Goal: Subscribe to service/newsletter

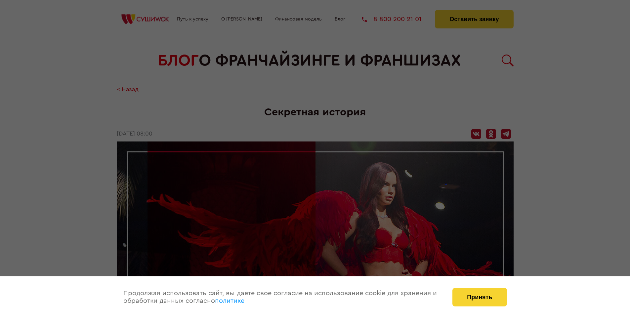
scroll to position [818, 0]
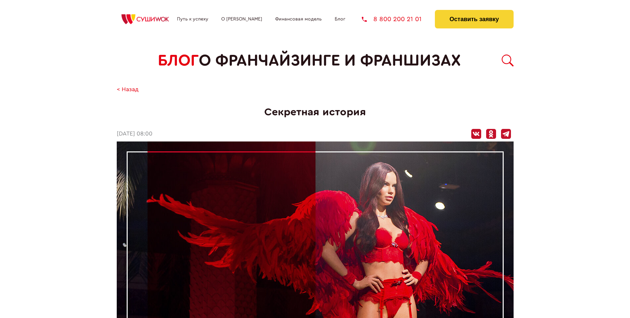
scroll to position [818, 0]
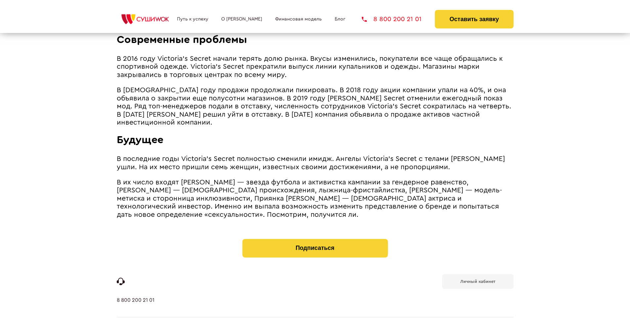
click at [478, 280] on b "Личный кабинет" at bounding box center [478, 282] width 35 height 4
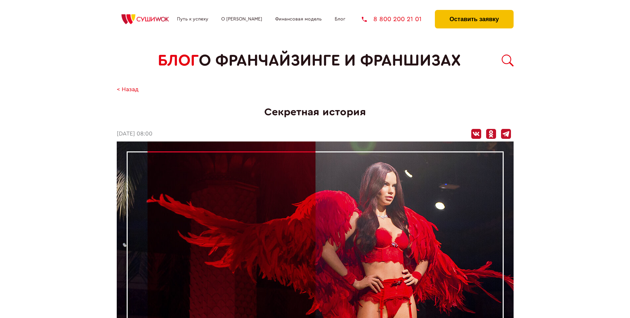
click at [474, 12] on button "Оставить заявку" at bounding box center [474, 19] width 78 height 19
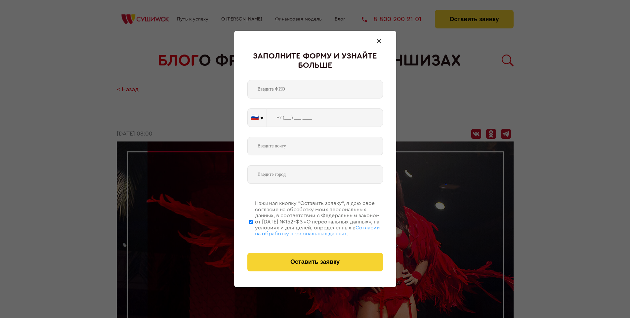
click at [307, 230] on span "Согласии на обработку персональных данных" at bounding box center [317, 230] width 125 height 11
click at [253, 230] on input "Нажимая кнопку “Оставить заявку”, я даю свое согласие на обработку моих персона…" at bounding box center [251, 222] width 4 height 53
checkbox input "false"
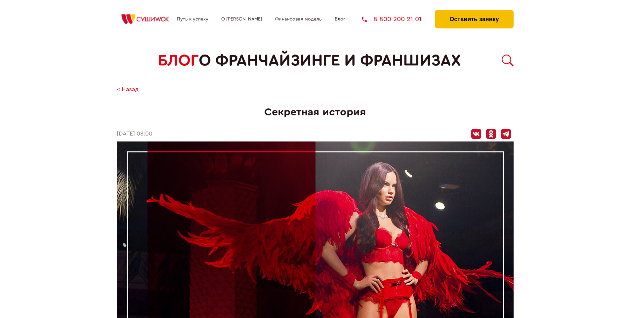
click at [474, 12] on button "Оставить заявку" at bounding box center [474, 19] width 78 height 19
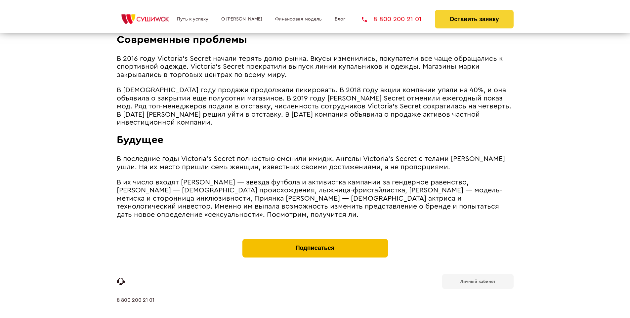
click at [315, 239] on button "Подписаться" at bounding box center [316, 248] width 146 height 19
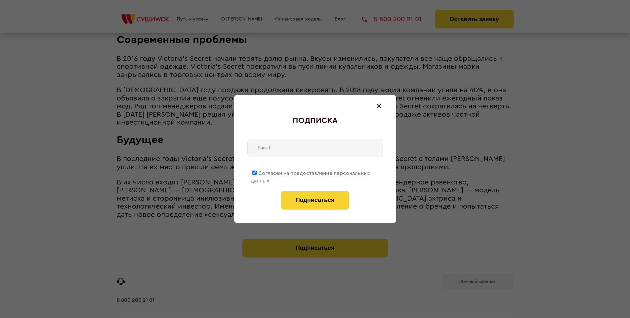
click at [311, 172] on span "Согласен на предоставление персональных данных" at bounding box center [311, 177] width 120 height 13
click at [257, 172] on input "Согласен на предоставление персональных данных" at bounding box center [254, 173] width 4 height 4
checkbox input "false"
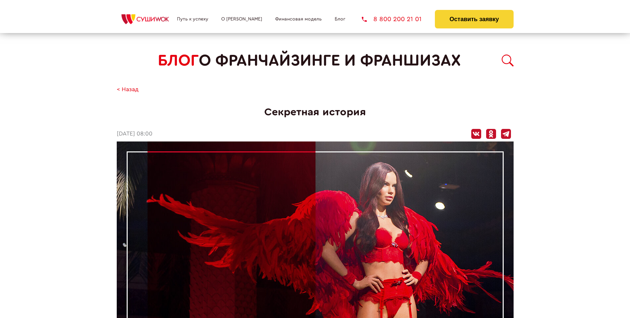
scroll to position [818, 0]
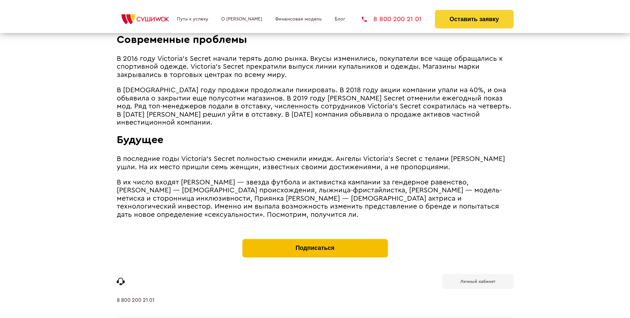
click at [315, 239] on button "Подписаться" at bounding box center [316, 248] width 146 height 19
